Goal: Transaction & Acquisition: Purchase product/service

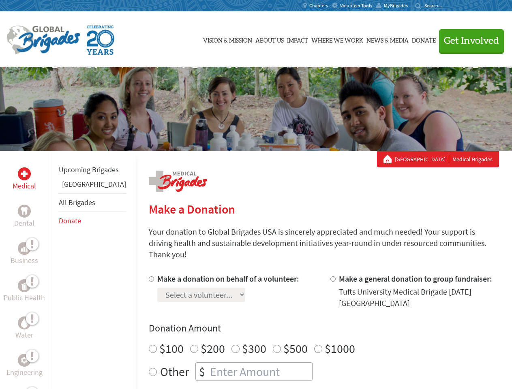
click at [447, 6] on div "Search for:" at bounding box center [431, 5] width 32 height 6
click at [468, 41] on span "Get Involved" at bounding box center [471, 41] width 55 height 10
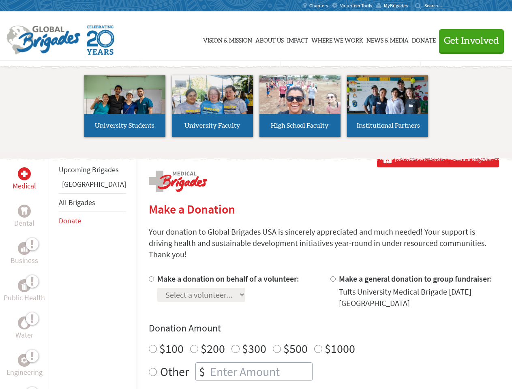
click at [256, 109] on li "High School Faculty" at bounding box center [300, 106] width 88 height 75
click at [53, 270] on div "Upcoming Brigades Belize All Brigades Donate" at bounding box center [92, 345] width 87 height 389
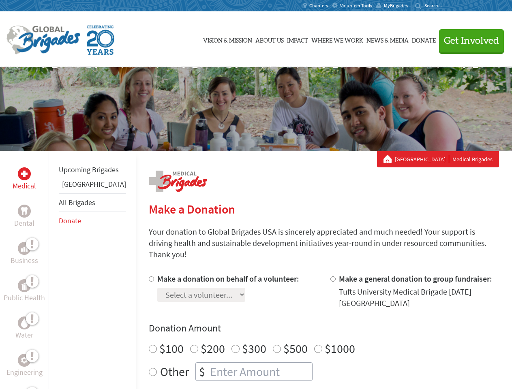
click at [325, 341] on label "$1000" at bounding box center [340, 348] width 30 height 15
click at [314, 345] on input "$1000" at bounding box center [318, 349] width 8 height 8
radio input "true"
click at [149, 276] on input "Make a donation on behalf of a volunteer:" at bounding box center [151, 278] width 5 height 5
radio input "true"
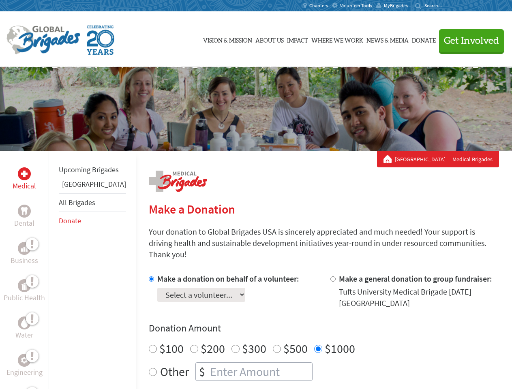
click at [330, 276] on input "Make a general donation to group fundraiser:" at bounding box center [332, 278] width 5 height 5
radio input "true"
